Goal: Task Accomplishment & Management: Manage account settings

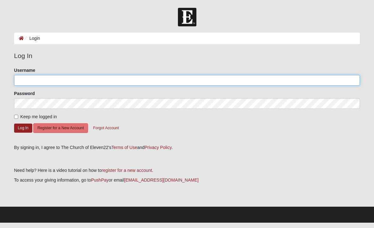
click at [26, 77] on input "Username" at bounding box center [187, 80] width 346 height 11
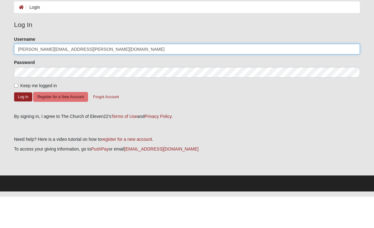
type input "[PERSON_NAME][EMAIL_ADDRESS][PERSON_NAME][DOMAIN_NAME]"
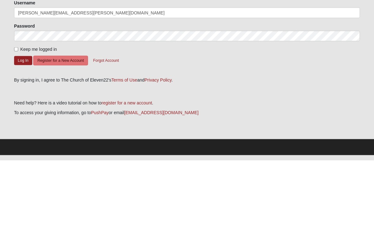
click at [15, 115] on input "Keep me logged in" at bounding box center [16, 117] width 4 height 4
checkbox input "true"
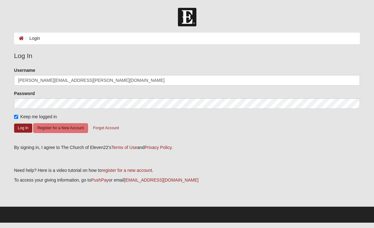
click at [22, 126] on button "Log In" at bounding box center [23, 127] width 18 height 9
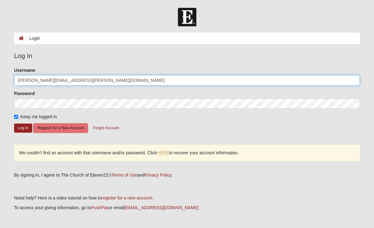
click at [68, 80] on input "[PERSON_NAME][EMAIL_ADDRESS][PERSON_NAME][DOMAIN_NAME]" at bounding box center [187, 80] width 346 height 11
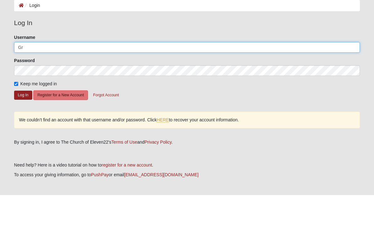
type input "G"
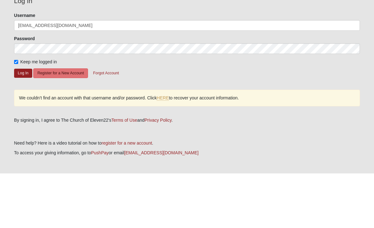
click at [21, 123] on button "Log In" at bounding box center [23, 127] width 18 height 9
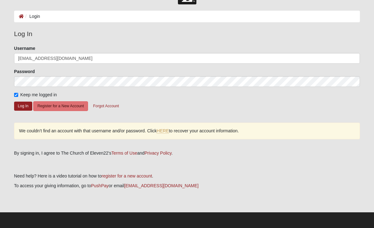
click at [21, 109] on button "Log In" at bounding box center [23, 105] width 18 height 9
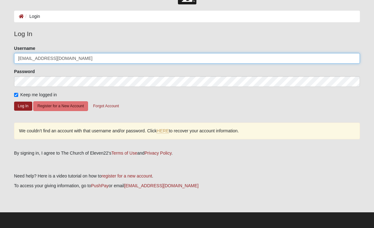
click at [19, 56] on input "[EMAIL_ADDRESS][DOMAIN_NAME]" at bounding box center [187, 58] width 346 height 11
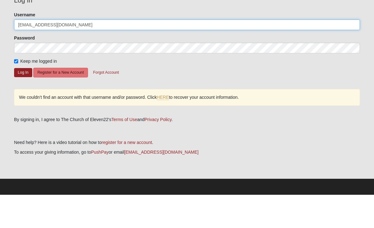
type input "[EMAIL_ADDRESS][DOMAIN_NAME]"
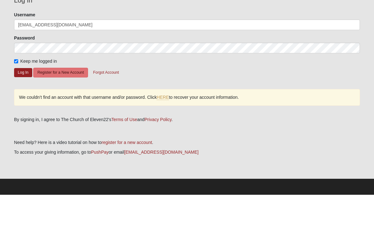
click at [23, 101] on button "Log In" at bounding box center [23, 105] width 18 height 9
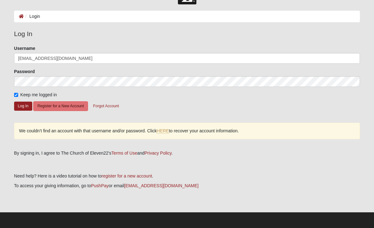
click at [165, 130] on link "HERE" at bounding box center [163, 130] width 12 height 5
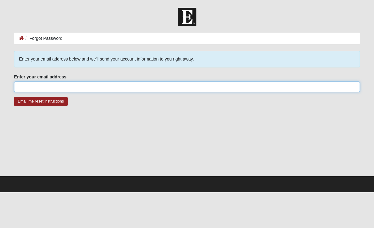
click at [23, 86] on input "Enter your email address" at bounding box center [187, 86] width 346 height 11
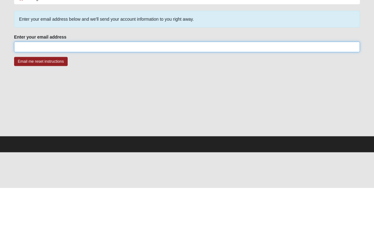
type input "J"
type input "[EMAIL_ADDRESS][DOMAIN_NAME]"
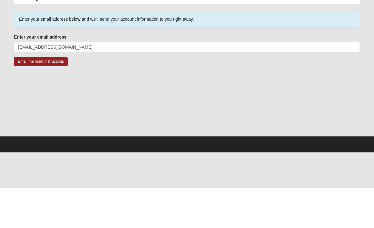
click at [22, 97] on input "Email me reset instructions" at bounding box center [41, 101] width 54 height 9
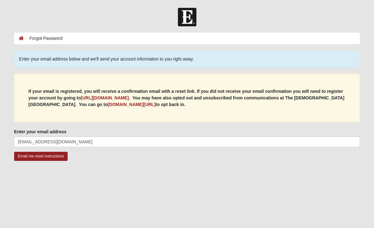
scroll to position [19, 0]
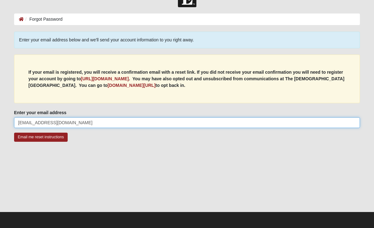
click at [69, 122] on input "[EMAIL_ADDRESS][DOMAIN_NAME]" at bounding box center [187, 122] width 346 height 11
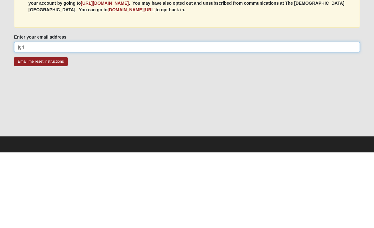
type input "jgr"
type input "[PERSON_NAME][EMAIL_ADDRESS][PERSON_NAME][DOMAIN_NAME]"
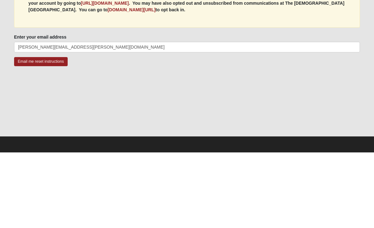
click at [23, 132] on input "Email me reset instructions" at bounding box center [41, 136] width 54 height 9
